Goal: Task Accomplishment & Management: Use online tool/utility

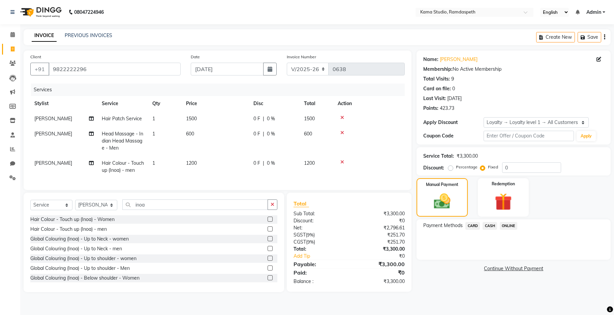
select select "7582"
select select "service"
select select "67159"
select select "1: Object"
click at [90, 210] on select "Select Stylist Aashis [PERSON_NAME] [PERSON_NAME] Dhawariya [PERSON_NAME] Sir G…" at bounding box center [96, 205] width 42 height 10
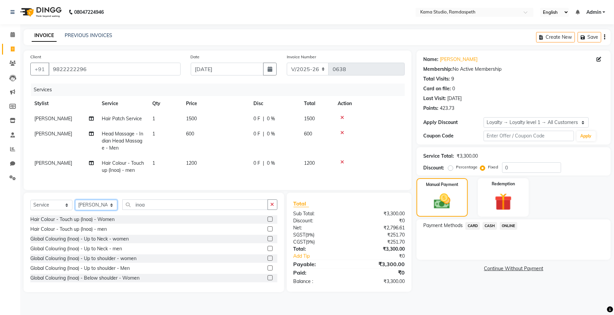
select select "67941"
click at [75, 207] on select "Select Stylist Aashis [PERSON_NAME] [PERSON_NAME] Dhawariya [PERSON_NAME] Sir G…" at bounding box center [96, 205] width 42 height 10
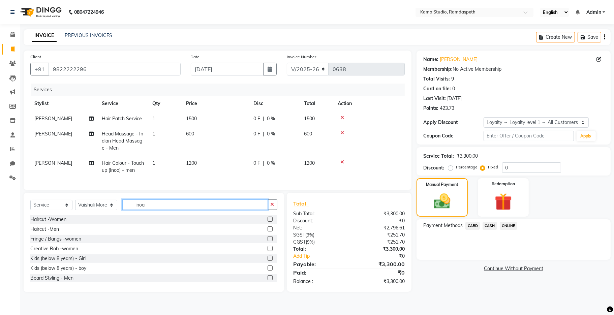
drag, startPoint x: 146, startPoint y: 215, endPoint x: 111, endPoint y: 176, distance: 52.3
click at [123, 205] on div "Select Service Product Membership Package Voucher Prepaid Gift Card Select Styl…" at bounding box center [154, 242] width 261 height 99
type input "PEDI"
click at [268, 271] on label at bounding box center [270, 268] width 5 height 5
click at [268, 271] on input "checkbox" at bounding box center [270, 268] width 4 height 4
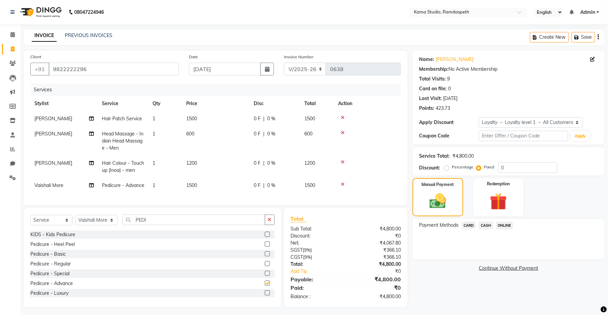
checkbox input "false"
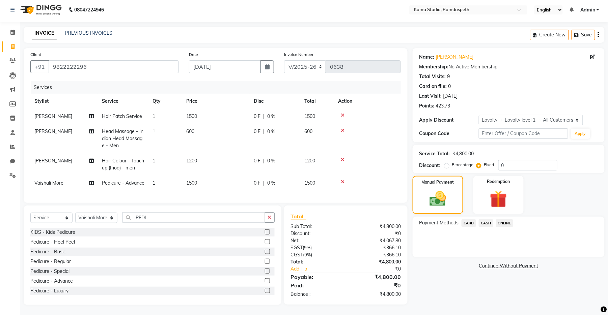
click at [265, 290] on label at bounding box center [267, 290] width 5 height 5
click at [265, 290] on input "checkbox" at bounding box center [267, 291] width 4 height 4
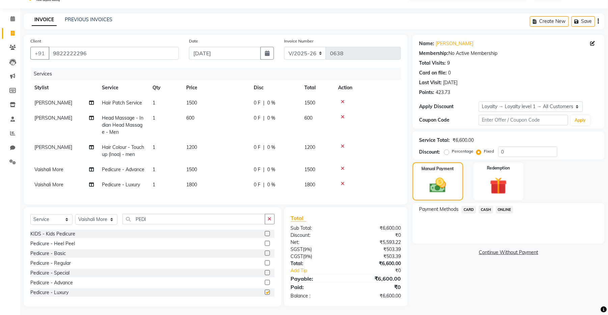
checkbox input "false"
click at [343, 168] on icon at bounding box center [343, 168] width 4 height 5
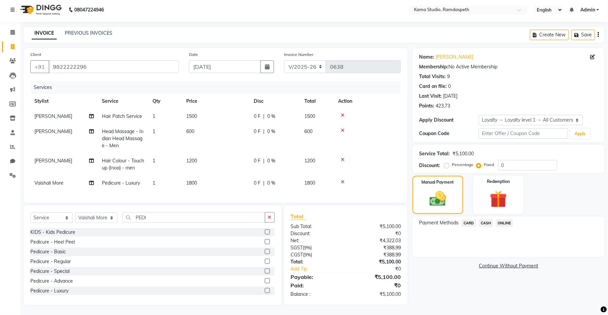
scroll to position [9, 0]
click at [559, 54] on div "Name: [PERSON_NAME]" at bounding box center [508, 57] width 178 height 7
click at [342, 128] on icon at bounding box center [343, 130] width 4 height 5
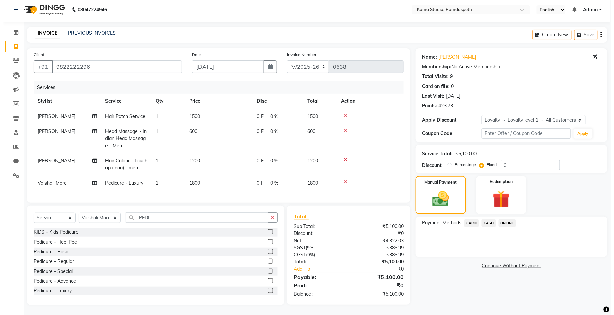
scroll to position [0, 0]
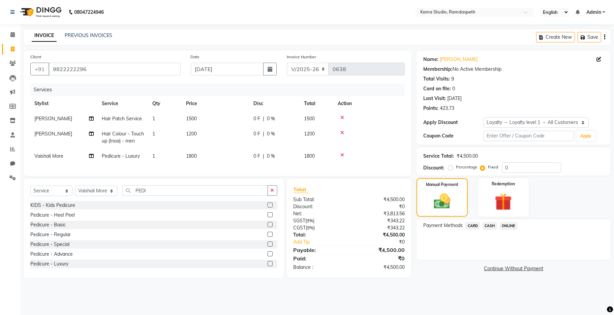
click at [203, 132] on td "1200" at bounding box center [215, 137] width 67 height 22
select select "67159"
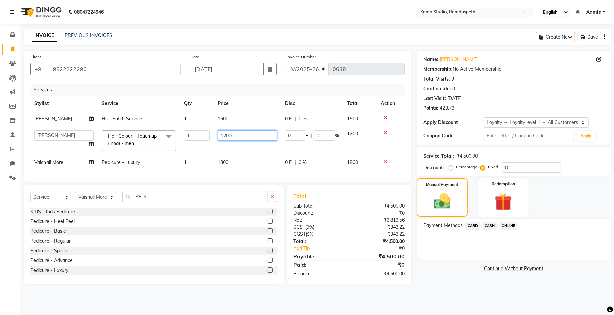
drag, startPoint x: 242, startPoint y: 134, endPoint x: 203, endPoint y: 132, distance: 39.1
click at [203, 132] on tr "Aashis [PERSON_NAME] [PERSON_NAME] Dhawariya [PERSON_NAME] kishor jambulkar [PE…" at bounding box center [217, 140] width 375 height 29
type input "1700"
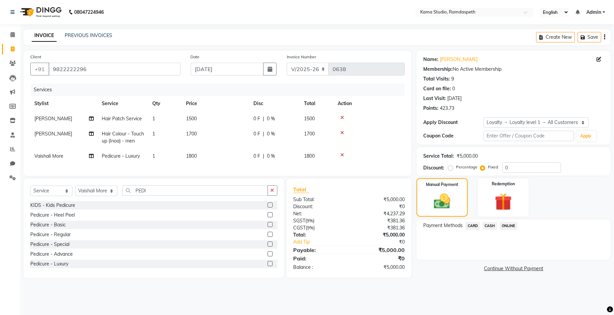
click at [219, 144] on td "1700" at bounding box center [215, 137] width 67 height 22
select select "67159"
